Goal: Answer question/provide support

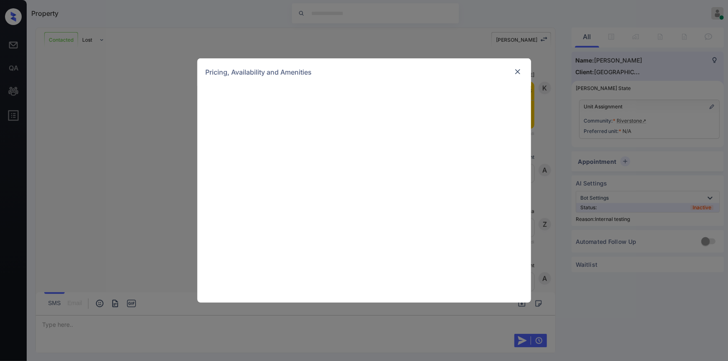
scroll to position [1478, 0]
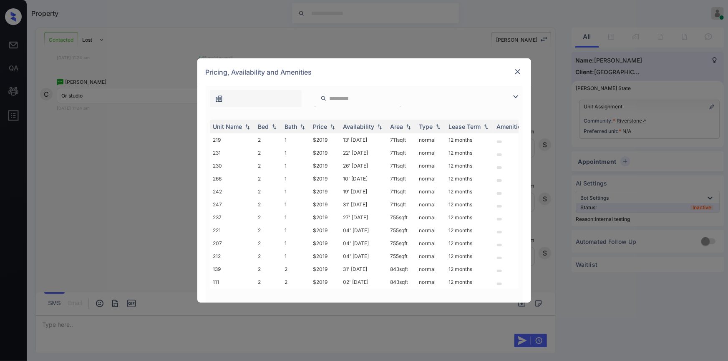
click at [516, 96] on img at bounding box center [516, 97] width 10 height 10
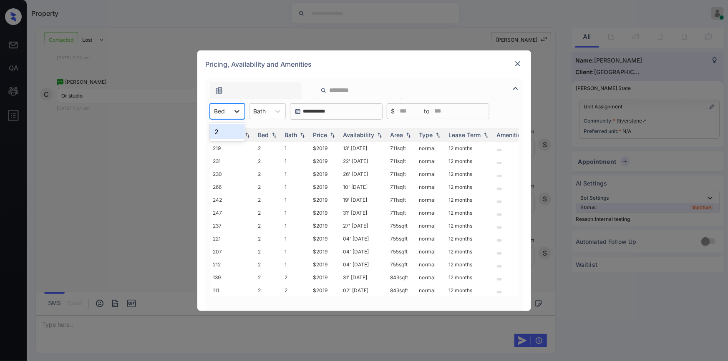
click at [234, 112] on icon at bounding box center [237, 111] width 8 height 8
click at [218, 133] on div "2" at bounding box center [227, 131] width 35 height 15
drag, startPoint x: 309, startPoint y: 149, endPoint x: 328, endPoint y: 146, distance: 19.4
click at [328, 146] on tr "219 2 1 $2019 13' [DATE] 711 sqft normal 12 months" at bounding box center [428, 148] width 436 height 13
copy tr "$2019"
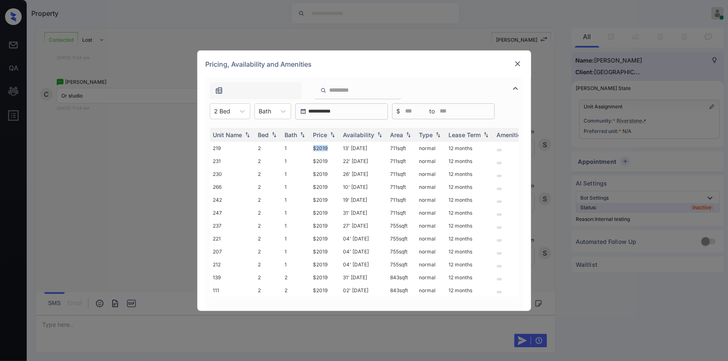
click at [520, 66] on img at bounding box center [517, 64] width 8 height 8
